Goal: Register for event/course: Sign up to attend an event or enroll in a course

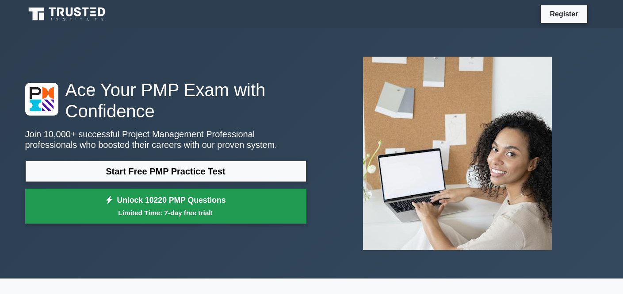
click at [178, 205] on link "Unlock 10220 PMP Questions Limited Time: 7-day free trial!" at bounding box center [165, 205] width 281 height 35
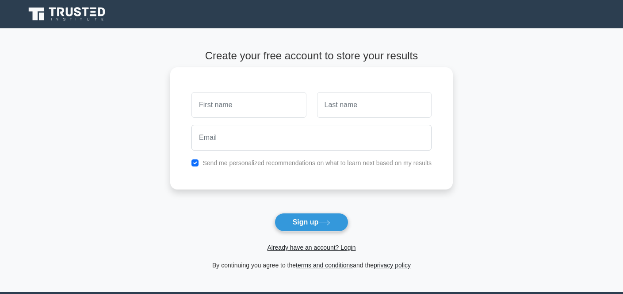
click at [259, 107] on input "text" at bounding box center [248, 105] width 115 height 26
type input "El Rhiati Soufiane"
type input "Soufiane"
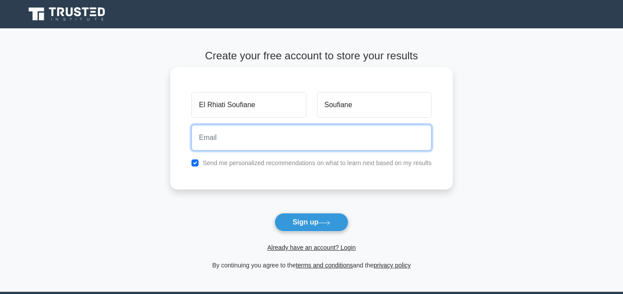
click at [232, 140] on input "email" at bounding box center [311, 138] width 240 height 26
type input "[EMAIL_ADDRESS][DOMAIN_NAME]"
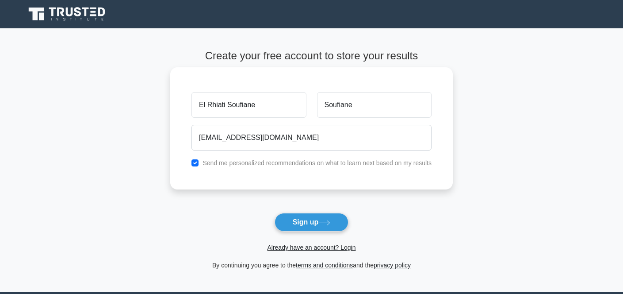
click at [214, 159] on div "Send me personalized recommendations on what to learn next based on my results" at bounding box center [311, 162] width 251 height 11
click at [195, 166] on input "checkbox" at bounding box center [194, 162] width 7 height 7
checkbox input "false"
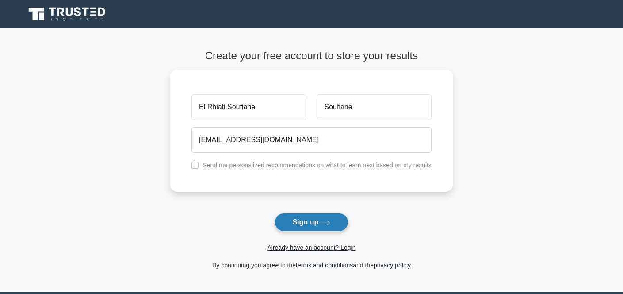
click at [317, 221] on button "Sign up" at bounding box center [312, 222] width 74 height 19
